Goal: Go to known website: Access a specific website the user already knows

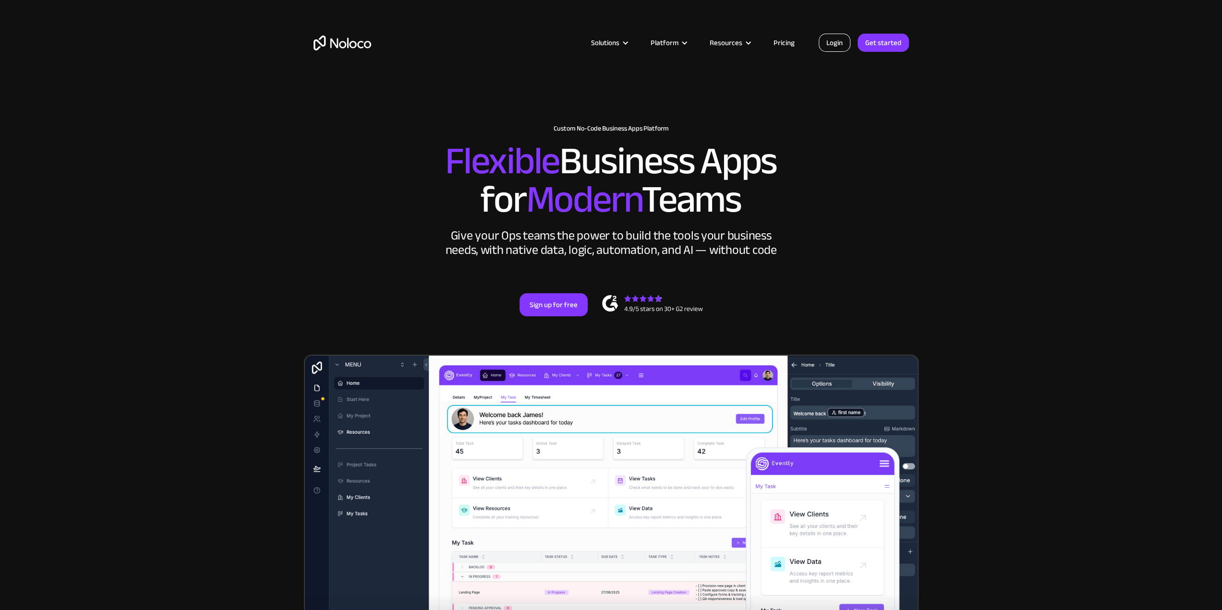
click at [835, 46] on link "Login" at bounding box center [834, 43] width 32 height 18
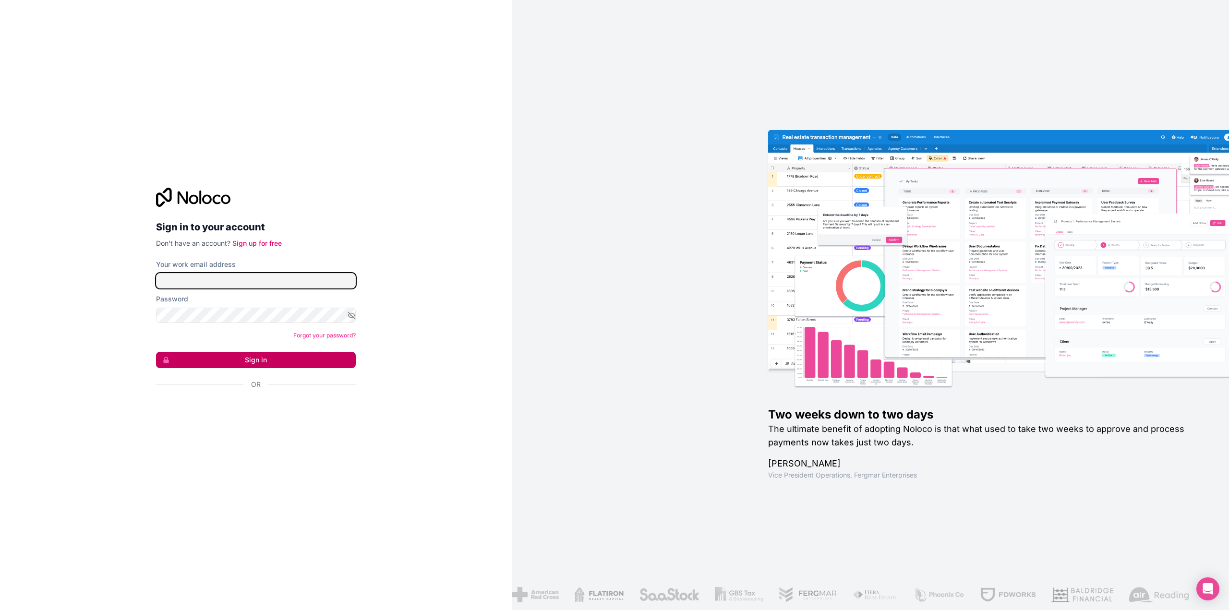
type input "[EMAIL_ADDRESS][DOMAIN_NAME]"
click at [256, 362] on button "Sign in" at bounding box center [256, 360] width 200 height 16
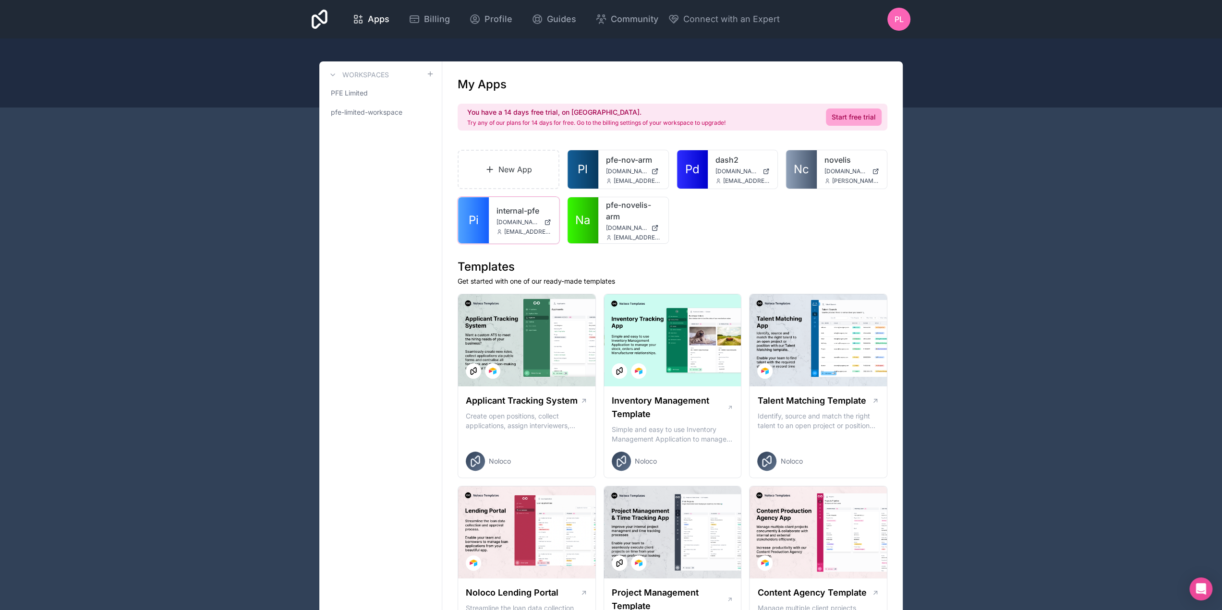
click at [506, 202] on div "internal-pfe int.pfelimited.com workshop@pfelimited.com" at bounding box center [524, 220] width 70 height 46
click at [0, 0] on div at bounding box center [0, 0] width 0 height 0
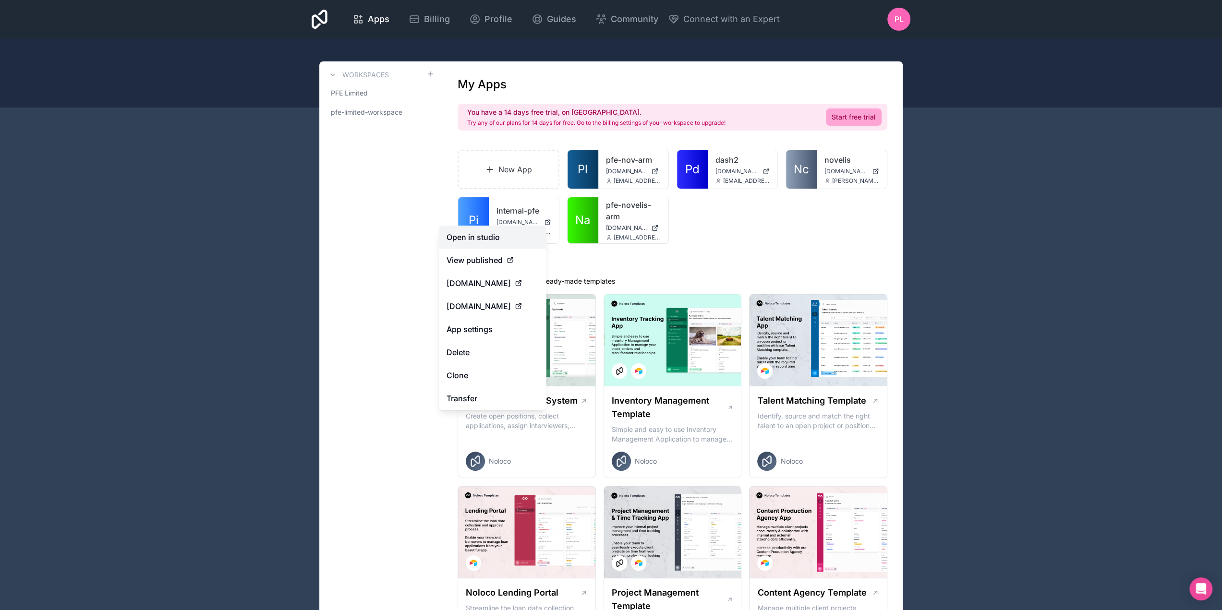
click at [496, 239] on link "Open in studio" at bounding box center [493, 237] width 108 height 23
